Goal: Go to known website: Access a specific website the user already knows

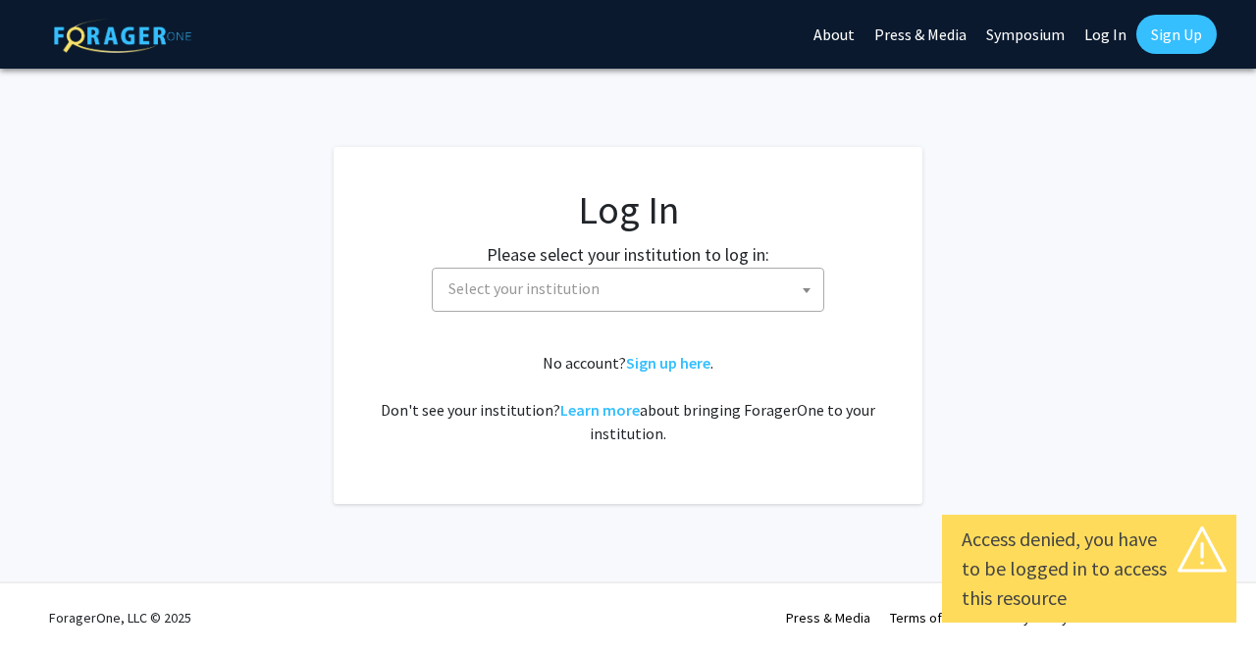
click at [1097, 38] on link "Log In" at bounding box center [1105, 34] width 62 height 69
click at [1099, 37] on link "Log In" at bounding box center [1105, 34] width 62 height 69
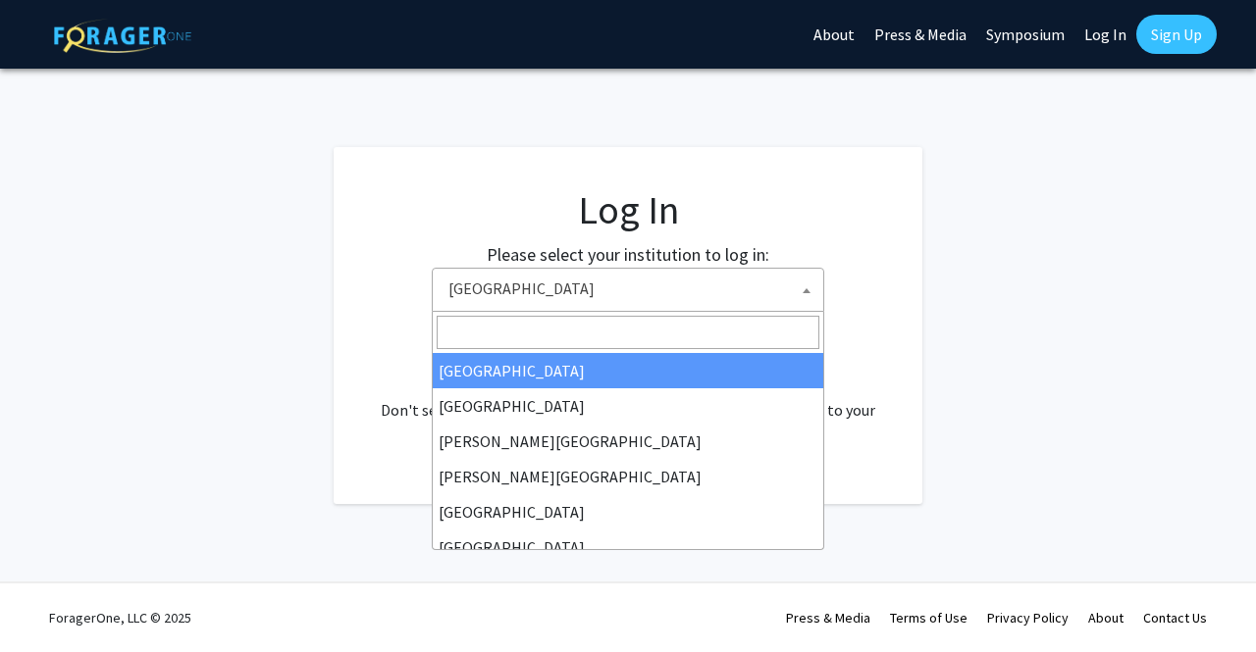
click at [755, 280] on span "Baylor University" at bounding box center [631, 289] width 383 height 40
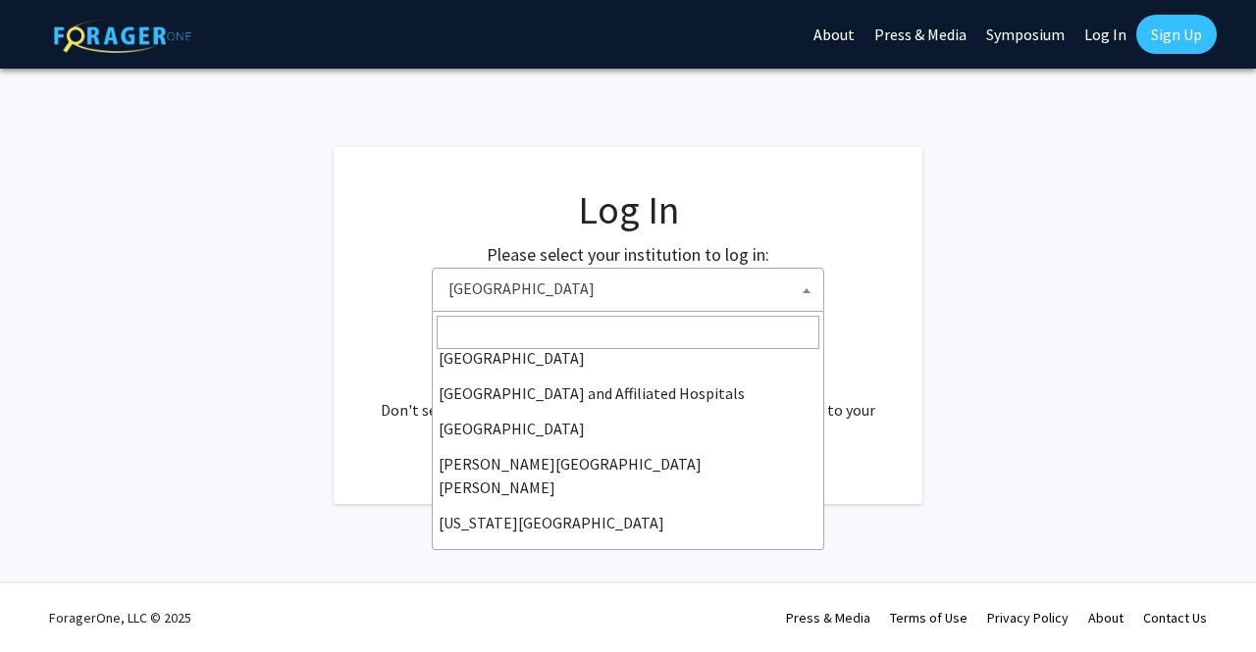
scroll to position [296, 0]
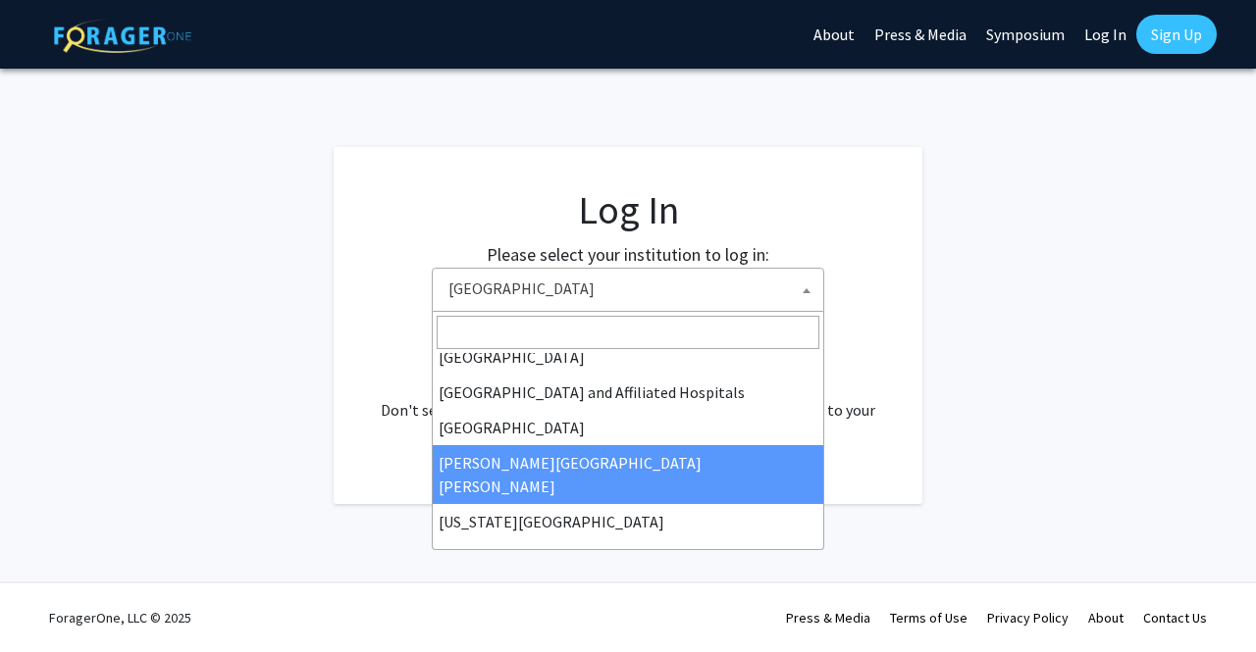
select select "1"
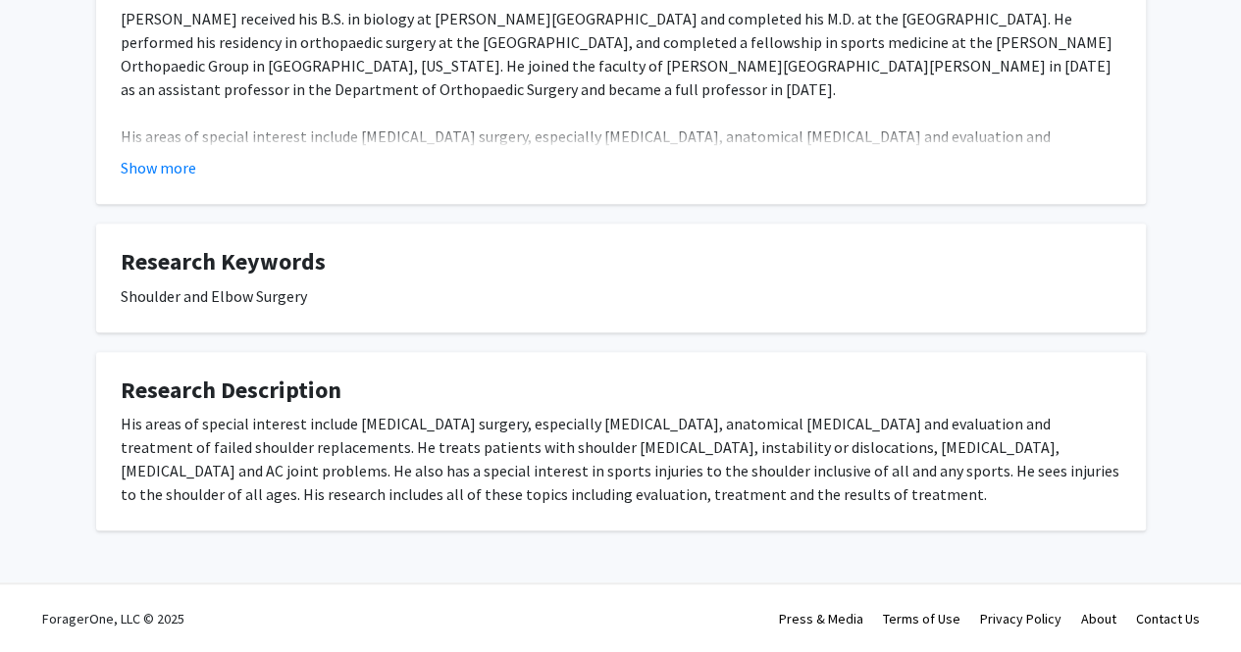
scroll to position [503, 0]
